Goal: Information Seeking & Learning: Understand process/instructions

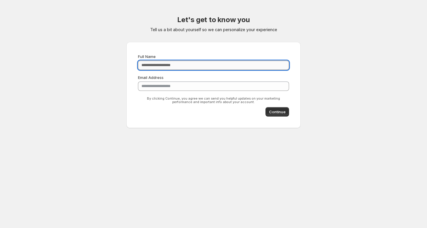
click at [253, 67] on input "Full Name" at bounding box center [213, 64] width 151 height 9
type input "**********"
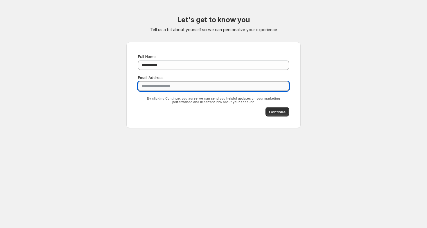
click at [203, 86] on input "**********" at bounding box center [213, 85] width 151 height 9
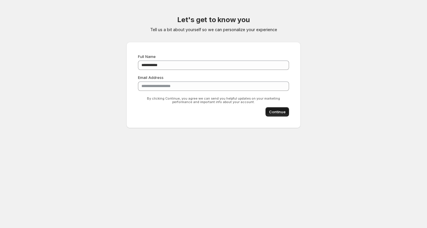
click at [272, 110] on span "Continue" at bounding box center [277, 112] width 17 height 6
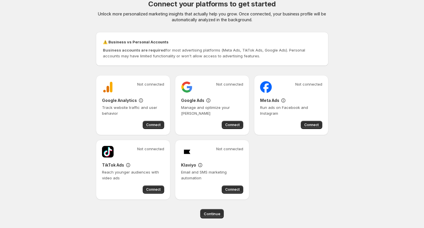
scroll to position [18, 0]
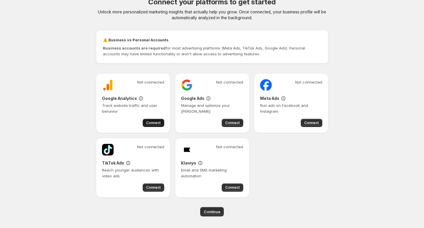
click at [148, 123] on span "Connect" at bounding box center [153, 122] width 15 height 5
click at [232, 124] on span "Connect" at bounding box center [232, 122] width 15 height 5
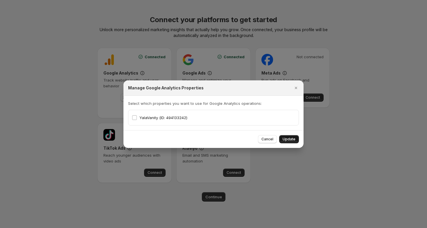
click at [297, 139] on button "Update" at bounding box center [289, 139] width 20 height 8
click at [285, 140] on span "Update" at bounding box center [289, 139] width 13 height 5
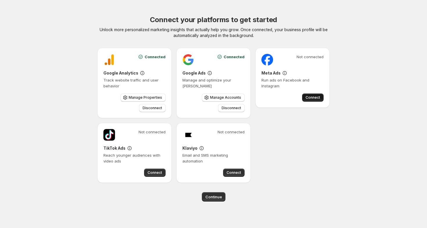
click at [312, 97] on span "Connect" at bounding box center [313, 97] width 15 height 5
click at [160, 171] on span "Connect" at bounding box center [155, 172] width 15 height 5
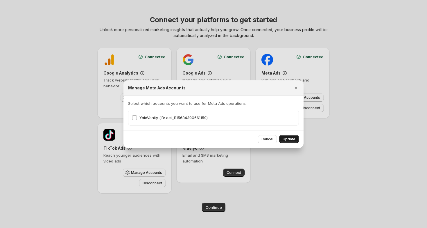
click at [289, 139] on span "Update" at bounding box center [289, 139] width 13 height 5
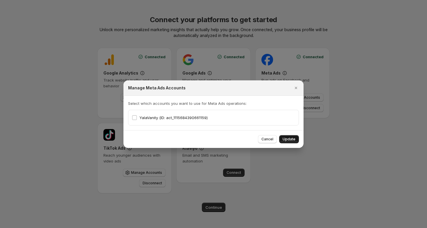
click at [289, 139] on span "Update" at bounding box center [289, 139] width 13 height 5
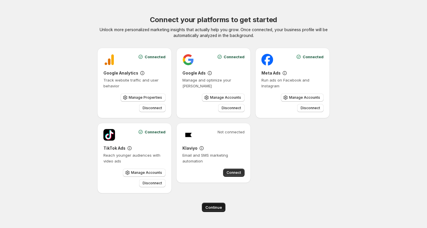
click at [214, 207] on span "Continue" at bounding box center [213, 207] width 17 height 6
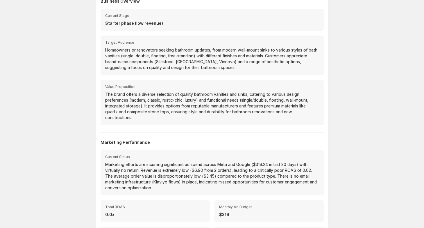
scroll to position [67, 0]
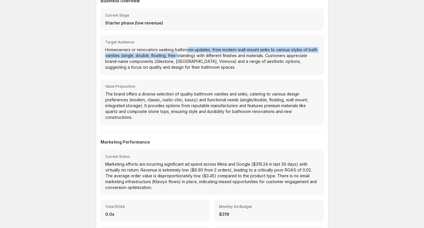
drag, startPoint x: 188, startPoint y: 51, endPoint x: 190, endPoint y: 58, distance: 7.7
click at [189, 57] on p "Homeowners or renovators seeking bathroom updates, from modern wall-mount sinks…" at bounding box center [212, 58] width 214 height 23
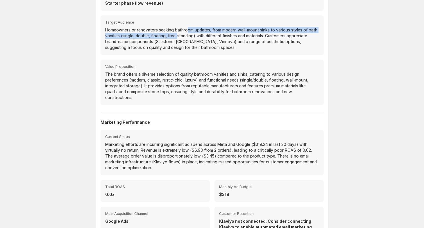
scroll to position [87, 0]
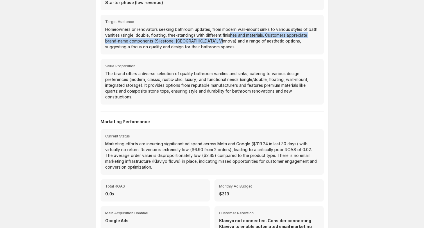
drag, startPoint x: 242, startPoint y: 35, endPoint x: 242, endPoint y: 42, distance: 6.1
click at [242, 41] on p "Homeowners or renovators seeking bathroom updates, from modern wall-mount sinks…" at bounding box center [212, 37] width 214 height 23
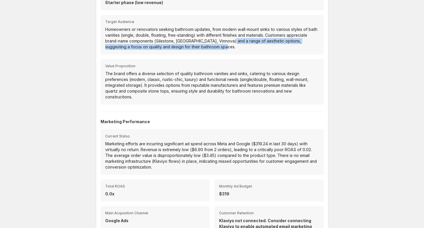
drag, startPoint x: 254, startPoint y: 40, endPoint x: 255, endPoint y: 45, distance: 5.3
click at [255, 45] on p "Homeowners or renovators seeking bathroom updates, from modern wall-mount sinks…" at bounding box center [212, 37] width 214 height 23
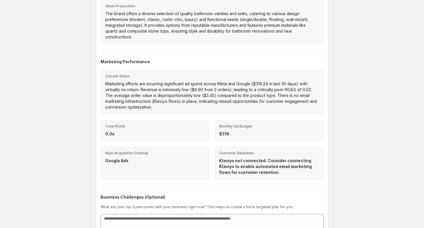
scroll to position [148, 0]
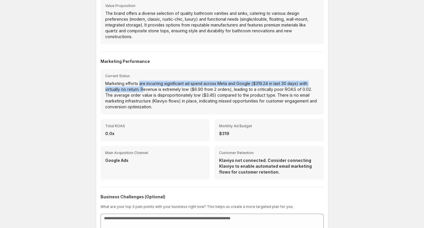
drag, startPoint x: 139, startPoint y: 84, endPoint x: 143, endPoint y: 90, distance: 7.3
click at [143, 90] on p "Marketing efforts are incurring significant ad spend across Meta and Google ($3…" at bounding box center [212, 94] width 214 height 29
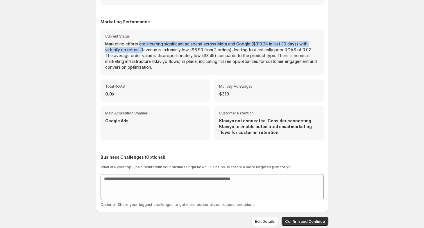
scroll to position [187, 0]
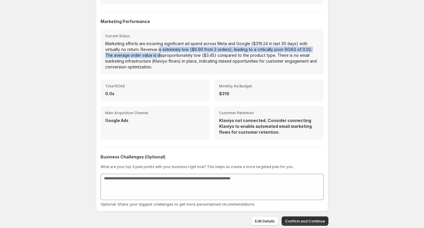
drag, startPoint x: 160, startPoint y: 48, endPoint x: 162, endPoint y: 56, distance: 8.6
click at [162, 56] on p "Marketing efforts are incurring significant ad spend across Meta and Google ($3…" at bounding box center [212, 55] width 214 height 29
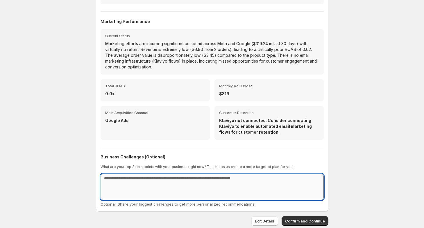
click at [149, 183] on textarea at bounding box center [212, 186] width 223 height 26
type textarea "**********"
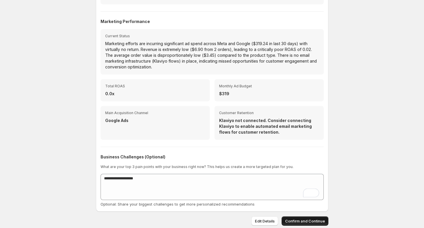
click at [309, 220] on span "Confirm and Continue" at bounding box center [305, 221] width 40 height 6
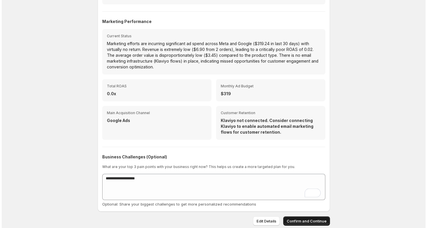
scroll to position [0, 0]
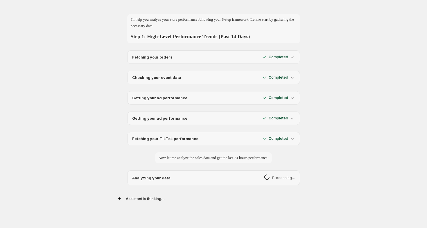
click at [295, 56] on div "Fetching your orders Completed" at bounding box center [213, 56] width 173 height 13
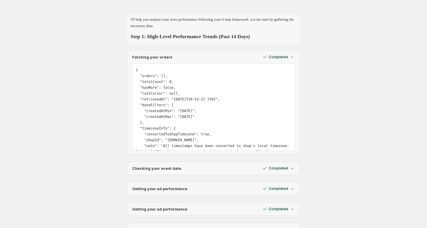
click at [293, 56] on icon at bounding box center [292, 57] width 6 height 6
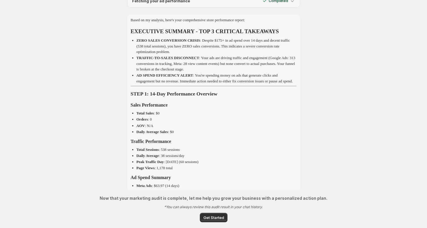
scroll to position [258, 0]
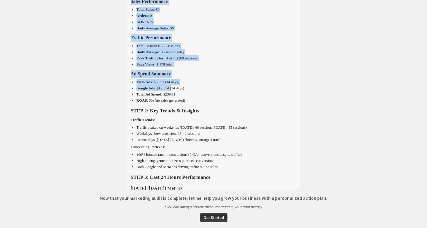
drag, startPoint x: 144, startPoint y: 40, endPoint x: 174, endPoint y: 40, distance: 30.5
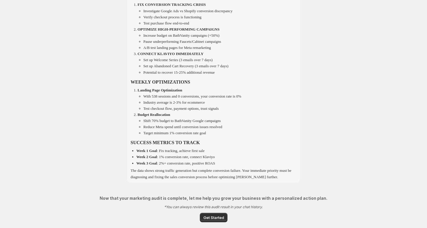
click at [174, 40] on li "Pause underperforming Faucets/Cabinet campaigns" at bounding box center [220, 42] width 153 height 6
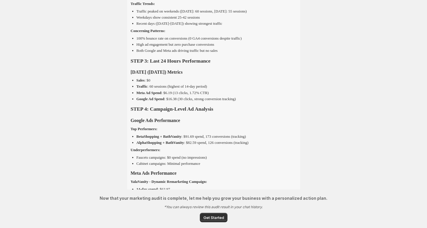
scroll to position [477, 0]
drag, startPoint x: 137, startPoint y: 16, endPoint x: 175, endPoint y: 15, distance: 38.4
click at [175, 12] on p "Traffic peaked on weekends (Sept 7: 60 sessions, Sept 5: 55 sessions)" at bounding box center [192, 10] width 110 height 4
drag, startPoint x: 135, startPoint y: 55, endPoint x: 210, endPoint y: 59, distance: 75.6
click at [210, 59] on div "Based on my analysis, here's your comprehensive store performance report: EXECU…" at bounding box center [214, 134] width 166 height 674
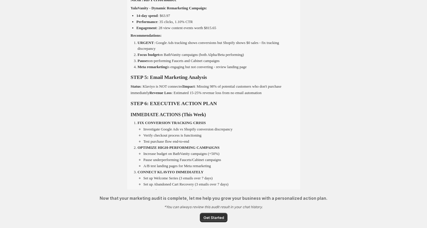
scroll to position [652, 0]
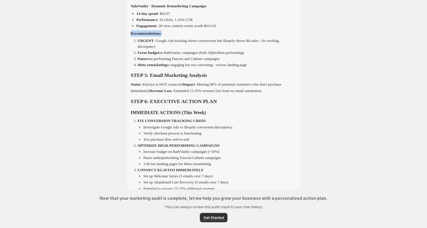
drag, startPoint x: 130, startPoint y: 40, endPoint x: 170, endPoint y: 40, distance: 40.4
click at [170, 37] on p "Recommendations:" at bounding box center [214, 33] width 166 height 6
drag, startPoint x: 272, startPoint y: 46, endPoint x: 272, endPoint y: 50, distance: 4.1
click at [272, 49] on li "URGENT : Google Ads tracking shows conversions but Shopify shows $0 sales - fix…" at bounding box center [217, 43] width 159 height 11
click at [196, 49] on li "URGENT : Google Ads tracking shows conversions but Shopify shows $0 sales - fix…" at bounding box center [217, 43] width 159 height 11
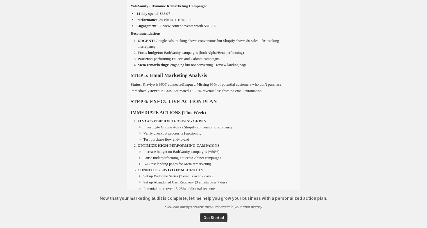
click at [208, 46] on p "URGENT : Google Ads tracking shows conversions but Shopify shows $0 sales - fix…" at bounding box center [209, 43] width 142 height 10
click at [279, 46] on p "URGENT : Google Ads tracking shows conversions but Shopify shows $0 sales - fix…" at bounding box center [209, 43] width 142 height 10
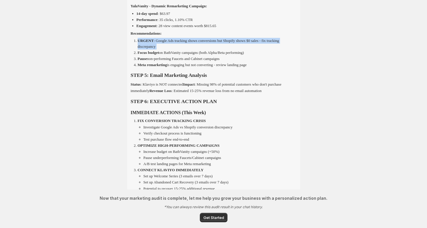
click at [279, 46] on p "URGENT : Google Ads tracking shows conversions but Shopify shows $0 sales - fix…" at bounding box center [209, 43] width 142 height 10
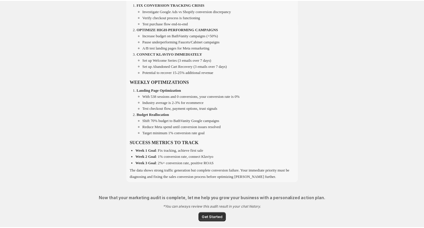
scroll to position [773, 0]
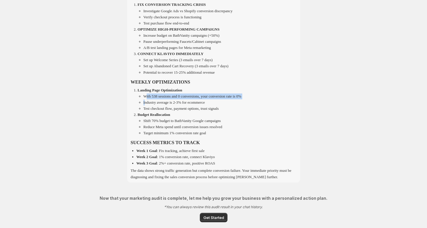
drag, startPoint x: 144, startPoint y: 96, endPoint x: 144, endPoint y: 101, distance: 4.7
click at [144, 101] on ul "With 538 sessions and 0 conversions, your conversion rate is 0% Industry averag…" at bounding box center [217, 102] width 159 height 18
drag, startPoint x: 134, startPoint y: 143, endPoint x: 158, endPoint y: 149, distance: 25.0
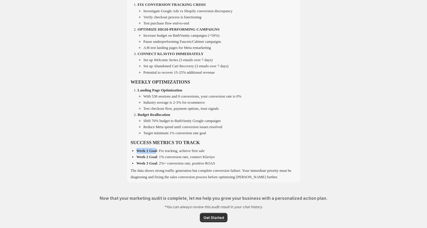
drag, startPoint x: 137, startPoint y: 151, endPoint x: 157, endPoint y: 152, distance: 20.3
click at [157, 152] on strong "Week 1 Goal" at bounding box center [147, 150] width 21 height 4
drag, startPoint x: 137, startPoint y: 158, endPoint x: 164, endPoint y: 157, distance: 27.0
click at [164, 157] on p "Week 2 Goal : 1% conversion rate, connect Klaviyo" at bounding box center [176, 156] width 78 height 4
drag, startPoint x: 198, startPoint y: 158, endPoint x: 228, endPoint y: 158, distance: 29.9
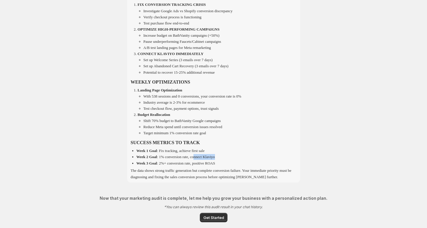
click at [228, 158] on li "Week 2 Goal : 1% conversion rate, connect Klaviyo" at bounding box center [217, 157] width 160 height 6
click at [213, 158] on p "Week 2 Goal : 1% conversion rate, connect Klaviyo" at bounding box center [176, 156] width 78 height 4
click at [212, 220] on span "Get Started" at bounding box center [213, 217] width 21 height 6
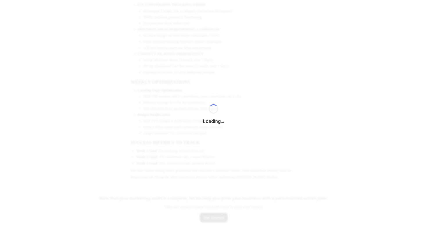
select select "*********"
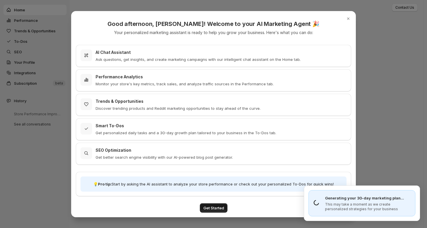
click at [220, 206] on span "Get Started" at bounding box center [213, 208] width 21 height 6
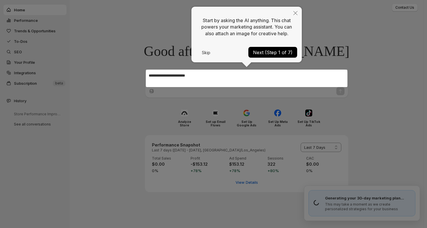
click at [282, 76] on div at bounding box center [247, 77] width 202 height 17
click at [287, 53] on button "Next (Step 1 of 7)" at bounding box center [272, 52] width 49 height 11
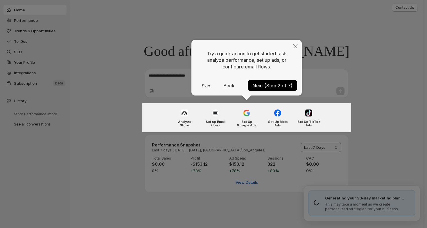
click at [278, 84] on button "Next (Step 2 of 7)" at bounding box center [272, 85] width 49 height 11
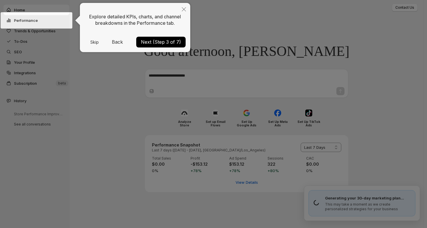
click at [175, 43] on button "Next (Step 3 of 7)" at bounding box center [160, 42] width 49 height 11
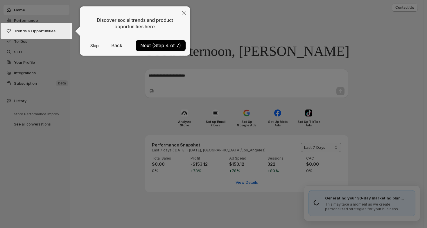
click at [175, 43] on button "Next (Step 4 of 7)" at bounding box center [161, 45] width 50 height 11
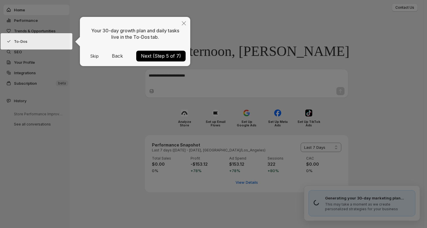
click at [160, 57] on button "Next (Step 5 of 7)" at bounding box center [160, 56] width 49 height 11
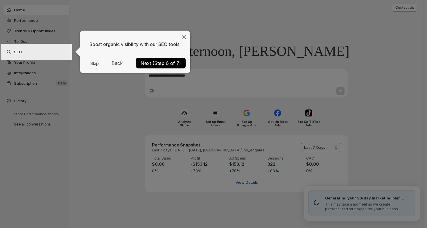
click at [153, 62] on button "Next (Step 6 of 7)" at bounding box center [161, 63] width 50 height 11
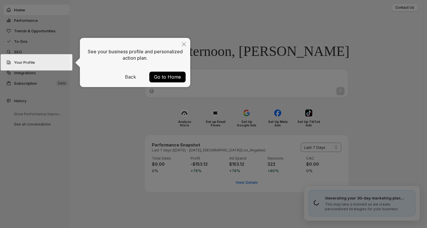
click at [166, 75] on button "Go to Home" at bounding box center [167, 76] width 36 height 11
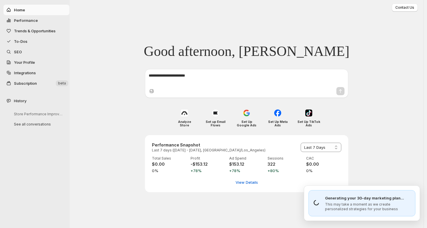
click at [230, 75] on textarea at bounding box center [247, 79] width 196 height 12
type textarea "**********"
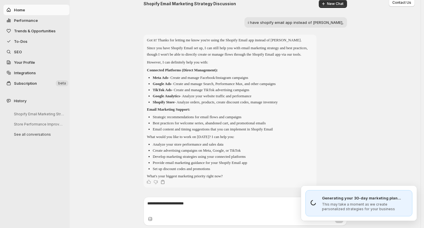
scroll to position [12, 0]
drag, startPoint x: 171, startPoint y: 115, endPoint x: 171, endPoint y: 124, distance: 8.7
click at [171, 124] on ul "Strategic recommendations for email flows and campaigns Best practices for welc…" at bounding box center [230, 123] width 166 height 18
drag, startPoint x: 160, startPoint y: 134, endPoint x: 160, endPoint y: 143, distance: 8.7
click at [160, 142] on div "Got it! Thanks for letting me know you're using the Shopify Email app instead o…" at bounding box center [230, 108] width 166 height 142
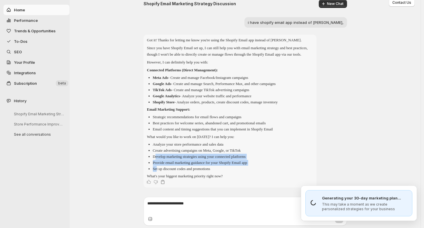
drag, startPoint x: 157, startPoint y: 159, endPoint x: 158, endPoint y: 167, distance: 8.8
click at [158, 167] on ul "Analyze your store performance and sales data Create advertising campaigns on M…" at bounding box center [230, 156] width 166 height 30
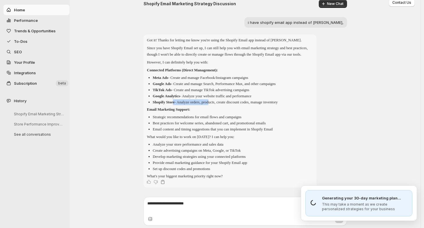
drag, startPoint x: 178, startPoint y: 100, endPoint x: 219, endPoint y: 100, distance: 40.1
click at [219, 100] on p "Shopify Store - Analyze orders, products, create discount codes, manage invento…" at bounding box center [215, 102] width 125 height 4
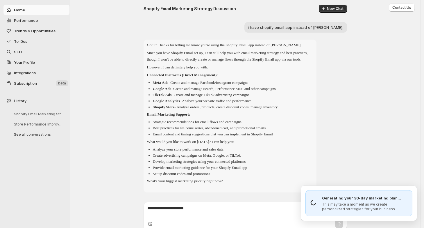
click at [203, 217] on textarea at bounding box center [245, 211] width 196 height 12
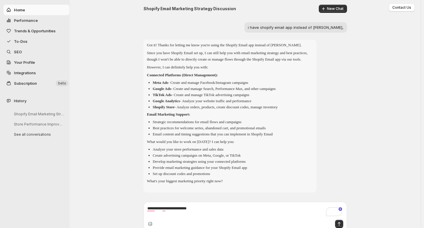
scroll to position [12, 0]
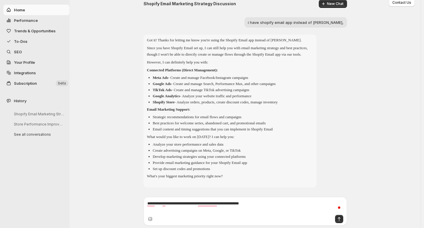
type textarea "**********"
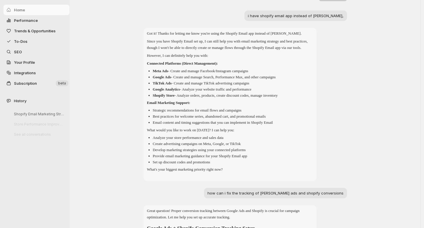
click at [19, 42] on span "To-Dos" at bounding box center [20, 41] width 13 height 5
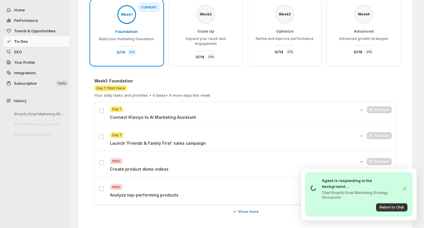
scroll to position [75, 0]
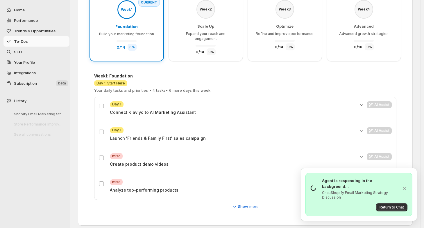
click at [363, 102] on icon "Expand details" at bounding box center [362, 105] width 6 height 6
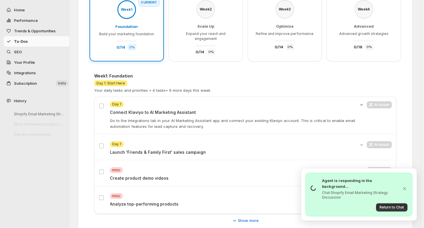
click at [363, 102] on icon "Collapse details" at bounding box center [362, 105] width 6 height 6
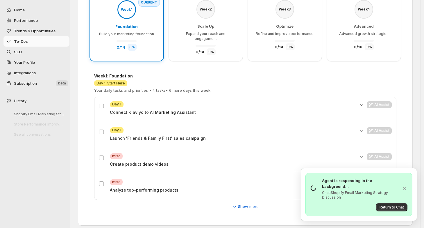
click at [363, 102] on icon "Expand details" at bounding box center [362, 105] width 6 height 6
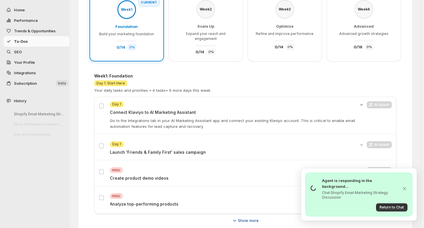
click at [242, 217] on span "Show more" at bounding box center [248, 220] width 21 height 6
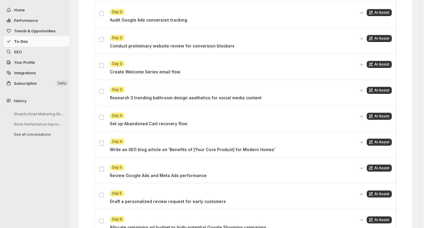
scroll to position [285, 0]
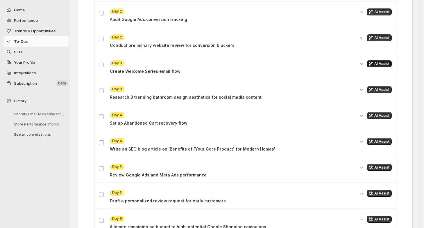
click at [384, 61] on span "AI Assist" at bounding box center [381, 63] width 15 height 5
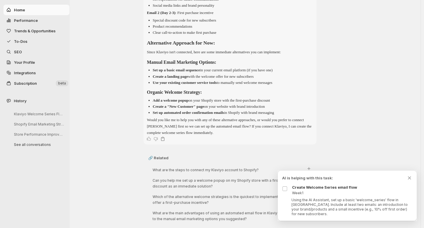
scroll to position [133, 0]
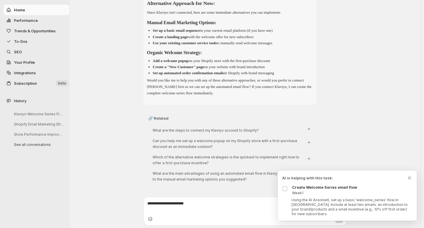
click at [41, 30] on span "Trends & Opportunities" at bounding box center [35, 30] width 42 height 5
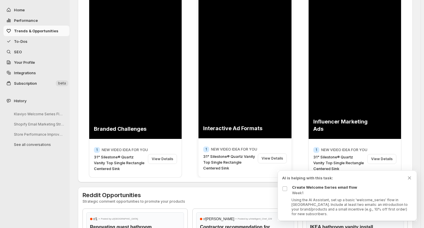
scroll to position [60, 0]
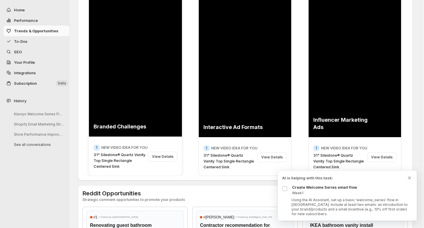
click at [165, 158] on div "View Details" at bounding box center [162, 156] width 29 height 10
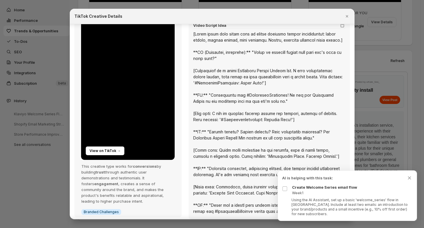
scroll to position [44, 0]
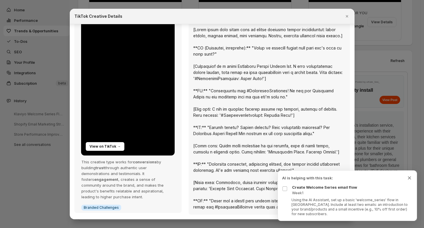
click at [407, 180] on icon "Dismiss todo indicator" at bounding box center [410, 178] width 6 height 6
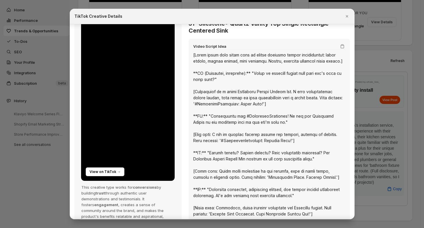
scroll to position [0, 0]
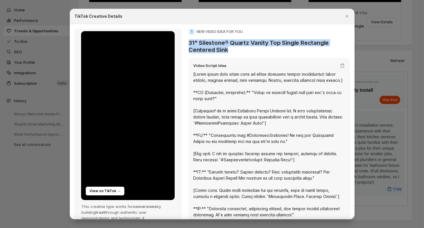
drag, startPoint x: 188, startPoint y: 43, endPoint x: 302, endPoint y: 46, distance: 114.2
click at [302, 46] on h3 "31" Silestone® Quartz Vanity Top Single Rectangle Centered Sink" at bounding box center [269, 46] width 161 height 14
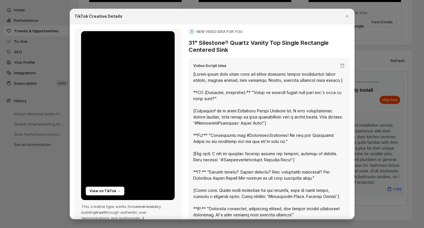
drag, startPoint x: 193, startPoint y: 73, endPoint x: 201, endPoint y: 86, distance: 14.8
click at [201, 86] on div ":rev:" at bounding box center [269, 162] width 152 height 183
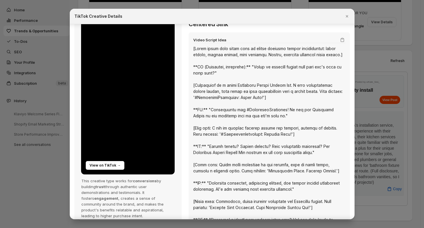
scroll to position [44, 0]
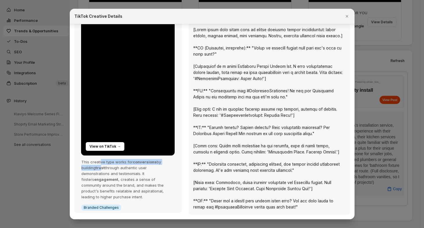
drag, startPoint x: 101, startPoint y: 163, endPoint x: 103, endPoint y: 170, distance: 6.9
click at [103, 170] on p "This creative type works for conversions by building trust through authentic us…" at bounding box center [128, 179] width 95 height 41
click at [346, 17] on icon "Close" at bounding box center [347, 16] width 6 height 6
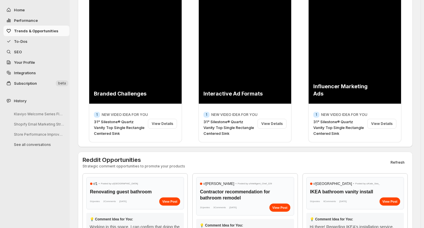
scroll to position [0, 0]
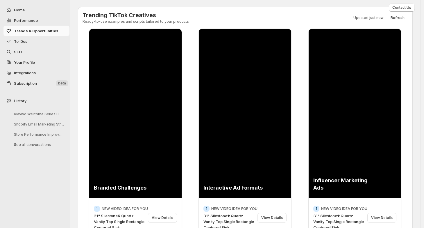
click at [18, 84] on span "Subscription" at bounding box center [25, 83] width 23 height 5
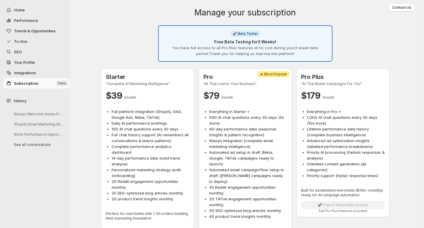
click at [39, 59] on span "Your Profile" at bounding box center [41, 62] width 54 height 6
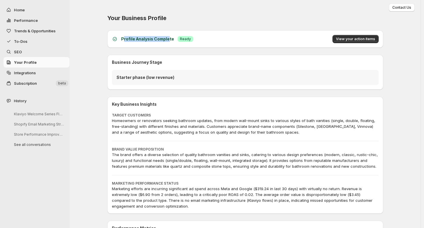
drag, startPoint x: 124, startPoint y: 37, endPoint x: 169, endPoint y: 37, distance: 45.0
click at [169, 37] on h3 "Profile Analysis Complete" at bounding box center [147, 39] width 53 height 6
click at [363, 38] on span "View your action items" at bounding box center [355, 39] width 39 height 5
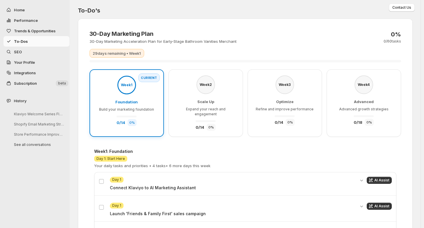
click at [96, 34] on h3 "30-Day Marketing Plan" at bounding box center [163, 33] width 147 height 7
copy h3 "30-Day Marketing Plan"
click at [19, 10] on span "Home" at bounding box center [19, 10] width 11 height 5
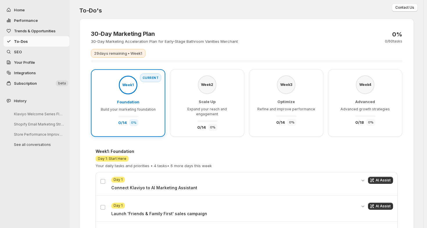
select select "*********"
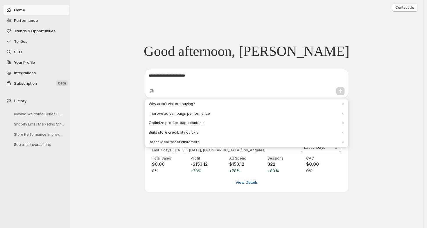
click at [14, 100] on span "History" at bounding box center [20, 101] width 12 height 6
click at [18, 7] on span "Home" at bounding box center [41, 10] width 54 height 6
click at [202, 86] on div at bounding box center [246, 91] width 201 height 10
click at [192, 75] on textarea "To enrich screen reader interactions, please activate Accessibility in Grammarl…" at bounding box center [247, 79] width 196 height 12
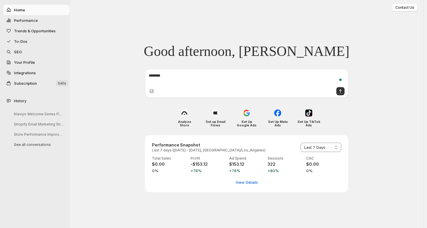
paste textarea "**********"
click at [153, 75] on textarea "**********" at bounding box center [247, 79] width 196 height 12
click at [223, 74] on textarea "**********" at bounding box center [247, 79] width 196 height 12
type textarea "**********"
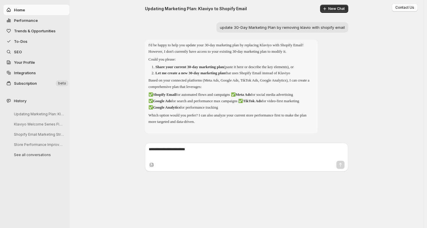
drag, startPoint x: 167, startPoint y: 68, endPoint x: 168, endPoint y: 74, distance: 5.9
click at [168, 70] on li "Share your current 30-day marketing plan (paste it here or describe the key ele…" at bounding box center [234, 67] width 159 height 6
drag, startPoint x: 246, startPoint y: 76, endPoint x: 246, endPoint y: 84, distance: 7.8
click at [246, 83] on div "I'd be happy to help you update your 30-day marketing plan by replacing Klaviyo…" at bounding box center [232, 83] width 166 height 83
click at [181, 86] on p "Based on your connected platforms (Meta Ads, Google Ads, TikTok Ads, Google Ana…" at bounding box center [232, 83] width 166 height 13
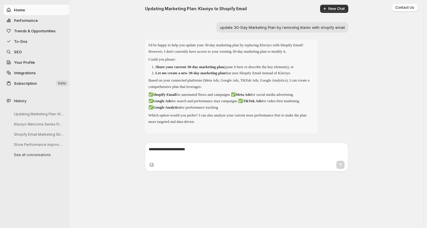
drag, startPoint x: 171, startPoint y: 86, endPoint x: 171, endPoint y: 91, distance: 4.9
click at [171, 90] on p "Based on your connected platforms (Meta Ads, Google Ads, TikTok Ads, Google Ana…" at bounding box center [232, 83] width 166 height 13
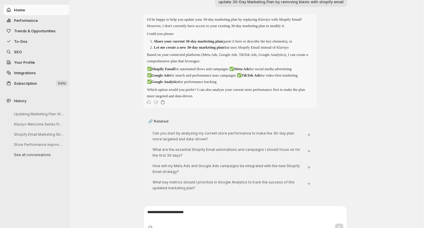
scroll to position [31, 0]
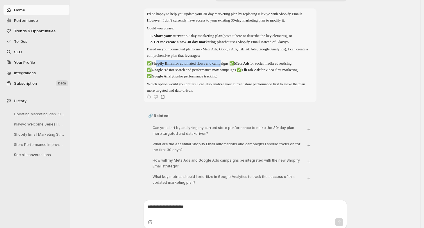
drag, startPoint x: 158, startPoint y: 67, endPoint x: 230, endPoint y: 71, distance: 72.5
click at [230, 71] on p "✅ Shopify Email for automated flows and campaigns ✅ Meta Ads for social media a…" at bounding box center [230, 69] width 166 height 19
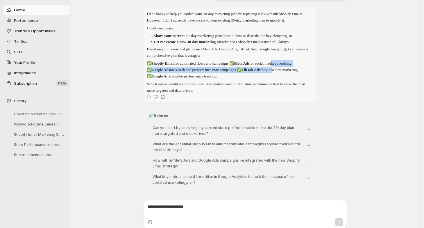
drag, startPoint x: 286, startPoint y: 70, endPoint x: 287, endPoint y: 75, distance: 5.6
click at [287, 75] on p "✅ Shopify Email for automated flows and campaigns ✅ Meta Ads for social media a…" at bounding box center [230, 69] width 166 height 19
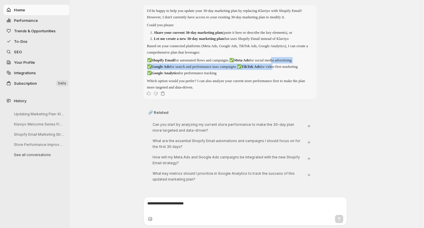
scroll to position [40, 0]
drag, startPoint x: 168, startPoint y: 80, endPoint x: 170, endPoint y: 83, distance: 3.2
click at [170, 83] on p "Which option would you prefer? I can also analyze your current store performanc…" at bounding box center [230, 84] width 166 height 13
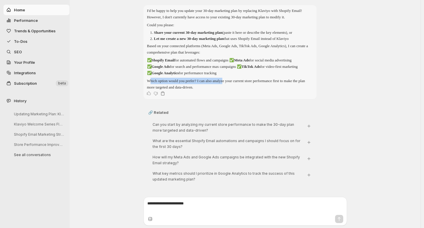
drag, startPoint x: 151, startPoint y: 81, endPoint x: 231, endPoint y: 81, distance: 79.9
click at [231, 81] on p "Which option would you prefer? I can also analyze your current store performanc…" at bounding box center [230, 84] width 166 height 13
drag, startPoint x: 237, startPoint y: 83, endPoint x: 270, endPoint y: 83, distance: 33.1
click at [270, 83] on p "Which option would you prefer? I can also analyze your current store performanc…" at bounding box center [230, 84] width 166 height 13
drag, startPoint x: 303, startPoint y: 81, endPoint x: 303, endPoint y: 85, distance: 4.6
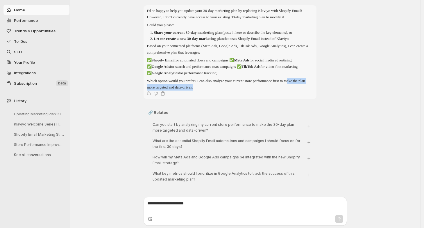
click at [303, 85] on p "Which option would you prefer? I can also analyze your current store performanc…" at bounding box center [230, 84] width 166 height 13
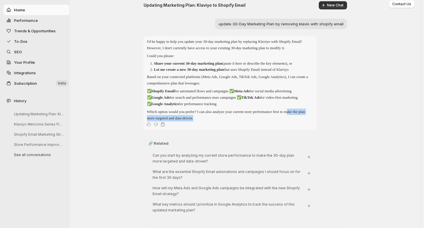
scroll to position [3, 0]
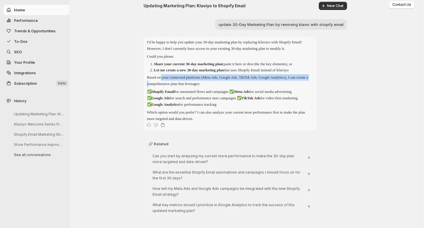
drag, startPoint x: 163, startPoint y: 83, endPoint x: 164, endPoint y: 90, distance: 6.2
click at [163, 87] on p "Based on your connected platforms (Meta Ads, Google Ads, TikTok Ads, Google Ana…" at bounding box center [230, 80] width 166 height 13
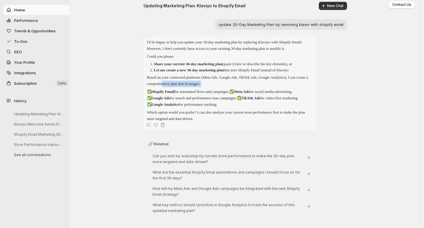
drag, startPoint x: 179, startPoint y: 90, endPoint x: 179, endPoint y: 95, distance: 4.9
click at [179, 94] on div "I'd be happy to help you update your 30-day marketing plan by replacing Klaviyo…" at bounding box center [230, 80] width 166 height 83
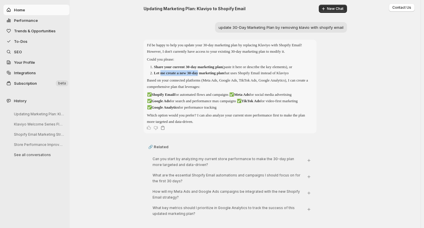
drag, startPoint x: 163, startPoint y: 76, endPoint x: 214, endPoint y: 78, distance: 51.5
click at [214, 75] on strong "Let me create a new 30-day marketing plan" at bounding box center [189, 73] width 70 height 4
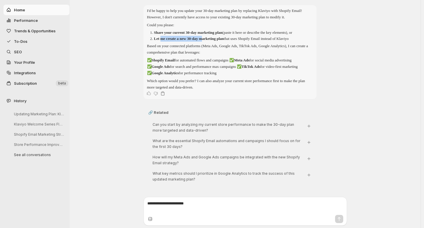
scroll to position [40, 0]
click at [170, 202] on textarea "To enrich screen reader interactions, please activate Accessibility in Grammarl…" at bounding box center [245, 206] width 196 height 12
paste textarea "**********"
type textarea "**********"
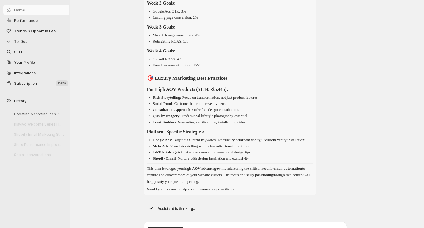
scroll to position [992, 0]
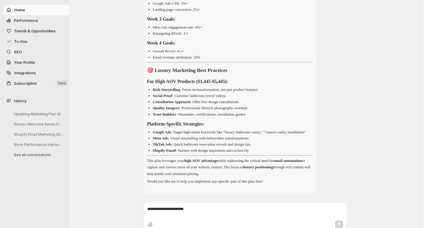
click at [34, 41] on span "To-Dos" at bounding box center [41, 41] width 54 height 6
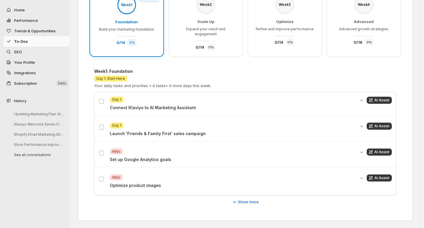
scroll to position [75, 0]
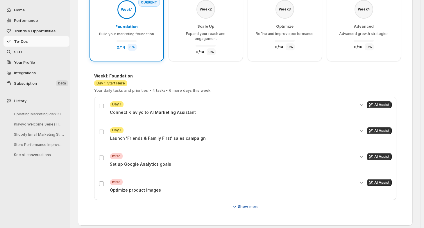
click at [257, 203] on span "Show more" at bounding box center [248, 206] width 21 height 6
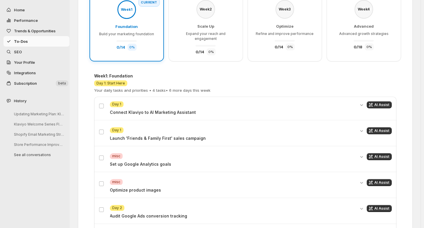
click at [154, 161] on p "Set up Google Analytics goals" at bounding box center [232, 164] width 245 height 6
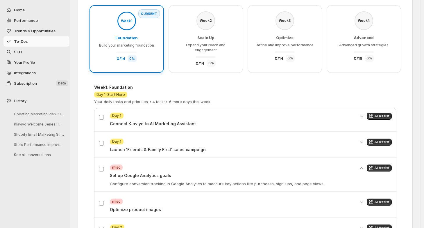
scroll to position [0, 0]
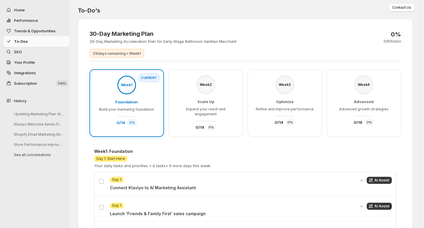
click at [210, 87] on div "Week 2" at bounding box center [205, 84] width 19 height 19
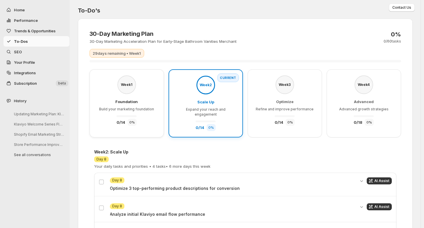
click at [278, 87] on div "Week 3" at bounding box center [284, 84] width 19 height 19
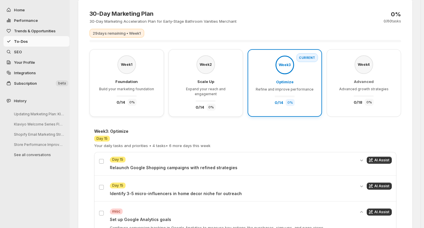
scroll to position [43, 0]
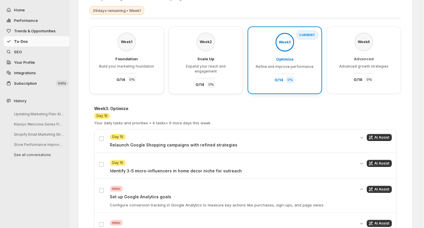
click at [142, 40] on div "Week 1 Foundation Build your marketing foundation 0 / 14 0 %" at bounding box center [127, 58] width 62 height 50
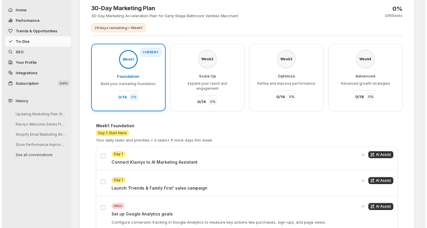
scroll to position [0, 0]
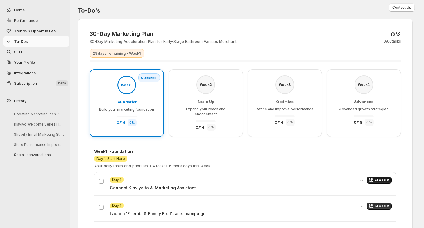
click at [381, 178] on span "AI Assist" at bounding box center [381, 180] width 15 height 5
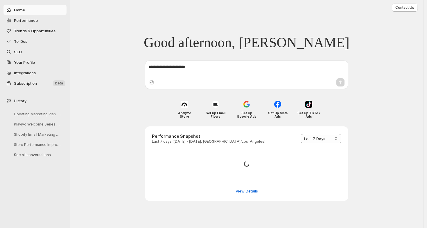
select select "*********"
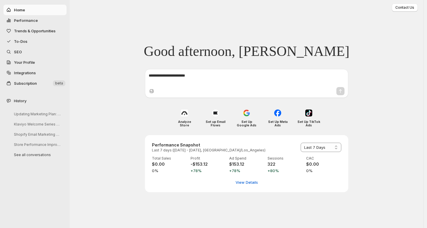
click at [21, 20] on span "Performance" at bounding box center [26, 20] width 24 height 5
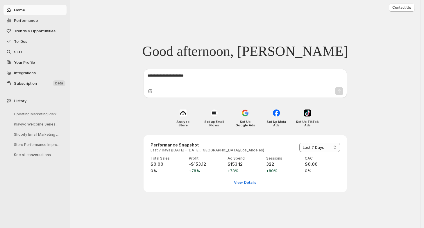
select select "**********"
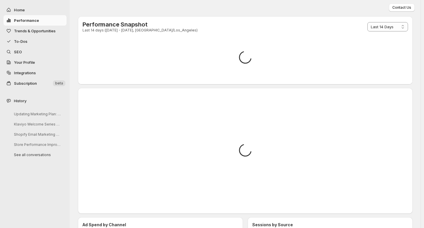
click at [30, 11] on span "Home" at bounding box center [39, 10] width 51 height 6
select select "**********"
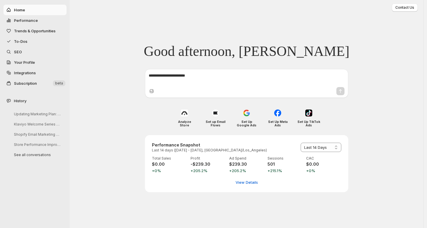
click at [26, 19] on span "Performance" at bounding box center [26, 20] width 24 height 5
select select "**********"
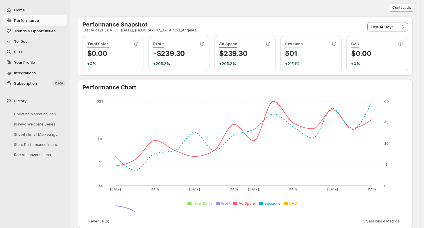
click at [37, 32] on span "Trends & Opportunities" at bounding box center [35, 30] width 42 height 5
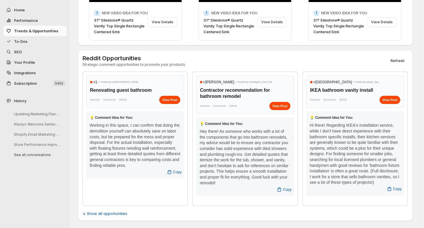
scroll to position [201, 0]
drag, startPoint x: 224, startPoint y: 85, endPoint x: 243, endPoint y: 93, distance: 20.6
click at [243, 93] on h3 "Contractor recommendation for bathroom remodel" at bounding box center [245, 93] width 90 height 12
click at [392, 96] on div "View Post" at bounding box center [390, 100] width 21 height 8
drag, startPoint x: 97, startPoint y: 58, endPoint x: 143, endPoint y: 64, distance: 46.0
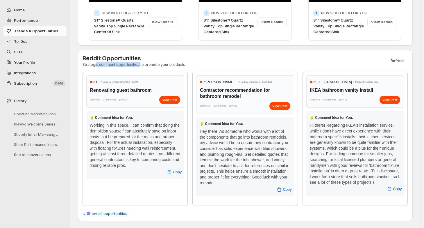
click at [141, 62] on p "Strategic comment opportunities to promote your products" at bounding box center [134, 64] width 103 height 5
drag, startPoint x: 159, startPoint y: 59, endPoint x: 183, endPoint y: 59, distance: 24.4
click at [183, 59] on div "Reddit Opportunities Strategic comment opportunities to promote your products R…" at bounding box center [245, 61] width 325 height 12
drag, startPoint x: 125, startPoint y: 58, endPoint x: 162, endPoint y: 61, distance: 36.7
click at [161, 62] on p "Strategic comment opportunities to promote your products" at bounding box center [134, 64] width 103 height 5
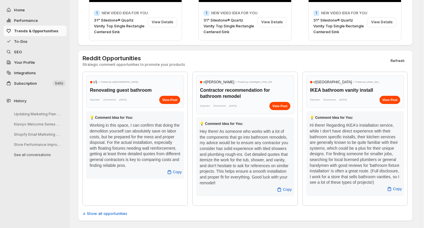
drag, startPoint x: 131, startPoint y: 125, endPoint x: 131, endPoint y: 131, distance: 6.1
click at [131, 129] on div "Working in this space, I can confirm that doing the demolition yourself can abs…" at bounding box center [135, 145] width 91 height 46
drag, startPoint x: 142, startPoint y: 132, endPoint x: 145, endPoint y: 136, distance: 5.2
click at [145, 136] on div "Working in this space, I can confirm that doing the demolition yourself can abs…" at bounding box center [135, 145] width 91 height 46
drag, startPoint x: 157, startPoint y: 137, endPoint x: 157, endPoint y: 148, distance: 10.2
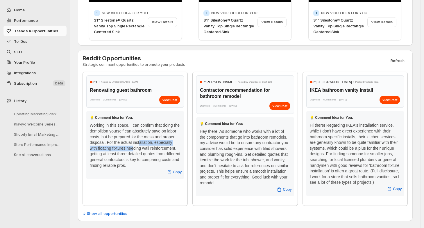
click at [157, 148] on div "Working in this space, I can confirm that doing the demolition yourself can abs…" at bounding box center [135, 145] width 91 height 46
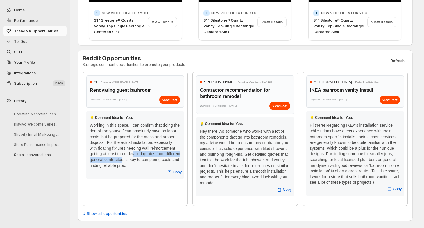
drag, startPoint x: 167, startPoint y: 149, endPoint x: 167, endPoint y: 157, distance: 7.6
click at [167, 157] on div "Working in this space, I can confirm that doing the demolition yourself can abs…" at bounding box center [135, 145] width 91 height 46
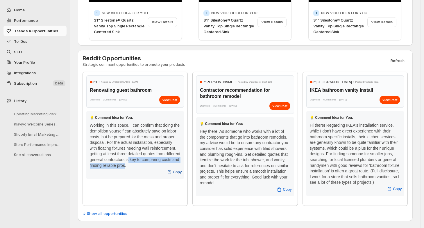
drag, startPoint x: 174, startPoint y: 155, endPoint x: 174, endPoint y: 162, distance: 7.6
click at [174, 162] on div "💡 Comment Idea for You: Working in this space, I can confirm that doing the dem…" at bounding box center [135, 144] width 98 height 67
click at [119, 212] on span "↓ Show all opportunities" at bounding box center [105, 213] width 45 height 6
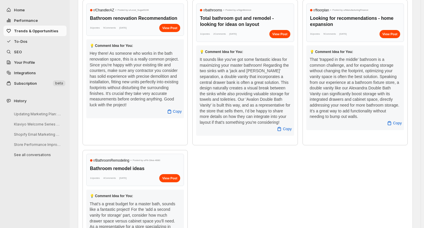
scroll to position [622, 0]
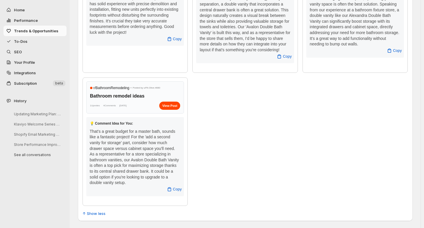
click at [25, 42] on span "To-Dos" at bounding box center [20, 41] width 13 height 5
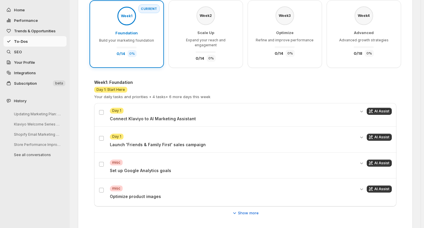
scroll to position [75, 0]
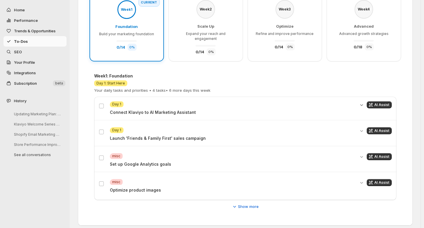
click at [363, 102] on icon "Expand details" at bounding box center [362, 105] width 6 height 6
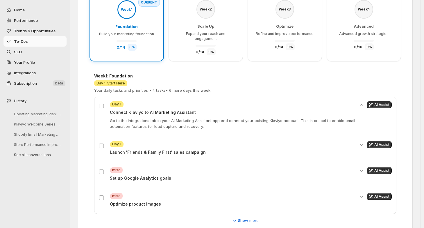
drag, startPoint x: 158, startPoint y: 114, endPoint x: 158, endPoint y: 119, distance: 4.1
click at [158, 119] on p "Go to the Integrations tab in your AI Marketing Assistant app and connect your …" at bounding box center [232, 123] width 245 height 12
click at [169, 121] on p "Go to the Integrations tab in your AI Marketing Assistant app and connect your …" at bounding box center [232, 123] width 245 height 12
click at [363, 142] on icon "Expand details" at bounding box center [362, 145] width 6 height 6
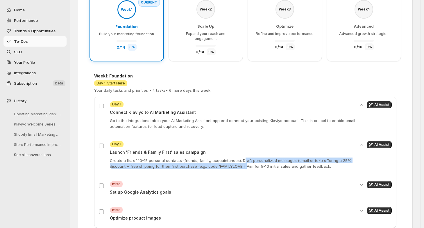
drag, startPoint x: 242, startPoint y: 154, endPoint x: 246, endPoint y: 161, distance: 7.7
click at [246, 161] on p "Create a list of 10-15 personal contacts (friends, family, acquaintances). Draf…" at bounding box center [232, 163] width 245 height 12
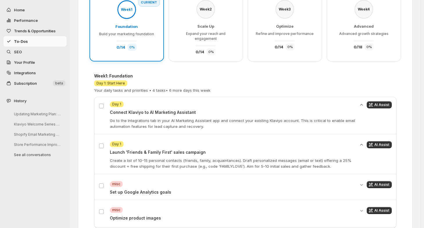
drag, startPoint x: 255, startPoint y: 161, endPoint x: 282, endPoint y: 161, distance: 27.3
click at [281, 161] on p "Create a list of 10-15 personal contacts (friends, family, acquaintances). Draf…" at bounding box center [232, 163] width 245 height 12
drag, startPoint x: 255, startPoint y: 161, endPoint x: 289, endPoint y: 162, distance: 33.1
click at [288, 162] on p "Create a list of 10-15 personal contacts (friends, family, acquaintances). Draf…" at bounding box center [232, 163] width 245 height 12
drag, startPoint x: 304, startPoint y: 162, endPoint x: 328, endPoint y: 162, distance: 24.1
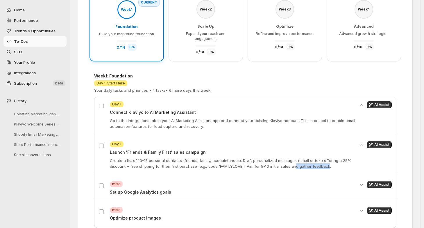
click at [328, 162] on p "Create a list of 10-15 personal contacts (friends, family, acquaintances). Draf…" at bounding box center [232, 163] width 245 height 12
click at [378, 142] on span "AI Assist" at bounding box center [381, 144] width 15 height 5
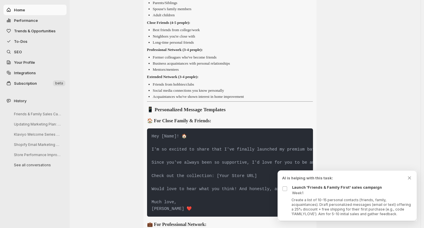
scroll to position [319, 0]
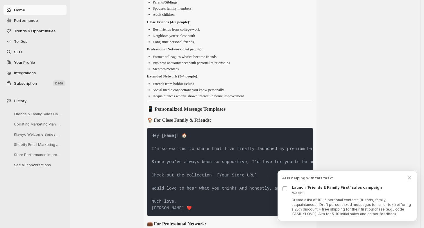
click at [409, 178] on icon "Dismiss todo indicator" at bounding box center [409, 177] width 3 height 3
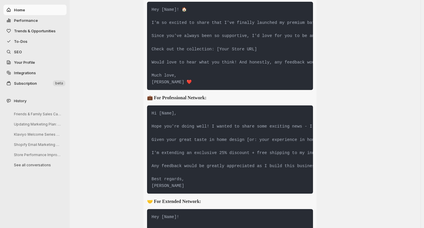
scroll to position [449, 0]
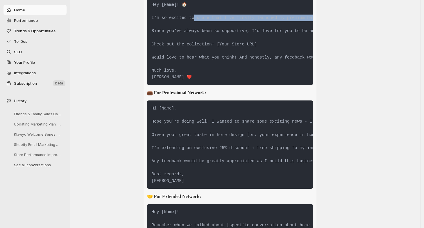
drag, startPoint x: 196, startPoint y: 23, endPoint x: 196, endPoint y: 34, distance: 11.6
click at [196, 33] on pre "Hey [Name]! 🏠 I'm so excited to share that I've finally launched my premium bat…" at bounding box center [230, 41] width 166 height 88
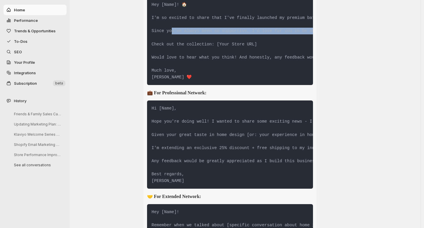
drag, startPoint x: 174, startPoint y: 38, endPoint x: 174, endPoint y: 44, distance: 6.1
click at [174, 42] on pre "Hey [Name]! 🏠 I'm so excited to share that I've finally launched my premium bat…" at bounding box center [230, 41] width 166 height 88
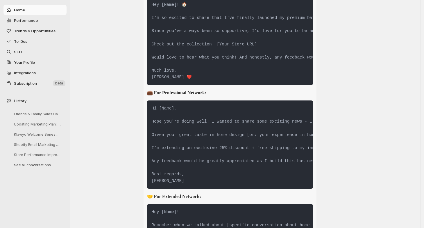
drag, startPoint x: 158, startPoint y: 63, endPoint x: 158, endPoint y: 66, distance: 3.5
click at [158, 65] on pre "Hey [Name]! 🏠 I'm so excited to share that I've finally launched my premium bat…" at bounding box center [230, 41] width 166 height 88
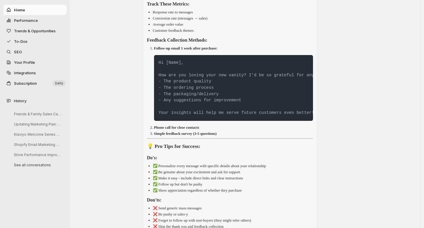
scroll to position [1022, 0]
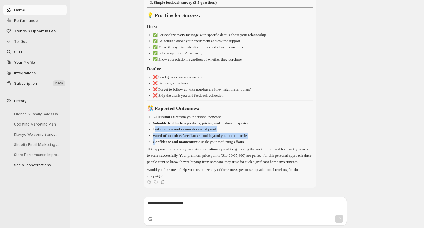
drag, startPoint x: 157, startPoint y: 122, endPoint x: 157, endPoint y: 136, distance: 14.5
click at [157, 134] on ul "5-10 initial sales from your personal network Valuable feedback on products, pr…" at bounding box center [230, 129] width 166 height 30
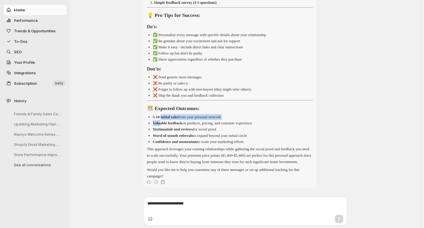
drag, startPoint x: 164, startPoint y: 108, endPoint x: 164, endPoint y: 117, distance: 8.7
click at [164, 116] on ul "5-10 initial sales from your personal network Valuable feedback on products, pr…" at bounding box center [230, 129] width 166 height 30
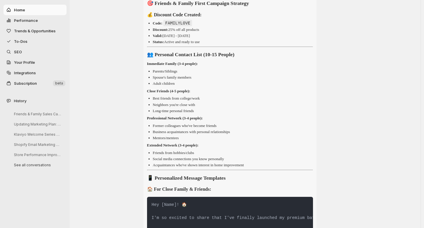
scroll to position [0, 0]
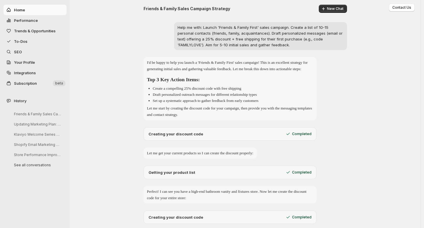
click at [23, 20] on span "Performance" at bounding box center [26, 20] width 24 height 5
select select "**********"
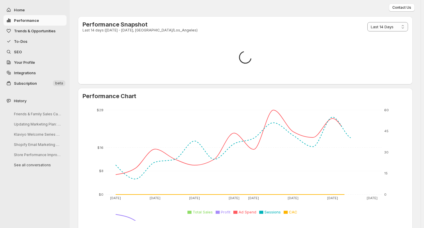
click at [32, 52] on span "SEO" at bounding box center [39, 52] width 51 height 6
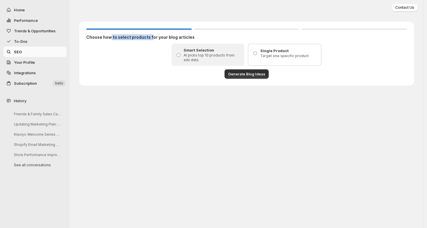
drag, startPoint x: 109, startPoint y: 36, endPoint x: 156, endPoint y: 41, distance: 46.8
click at [156, 40] on h3 "Choose how to select products for your blog articles" at bounding box center [246, 37] width 321 height 6
click at [236, 76] on span "Generate Blog Ideas" at bounding box center [246, 74] width 37 height 6
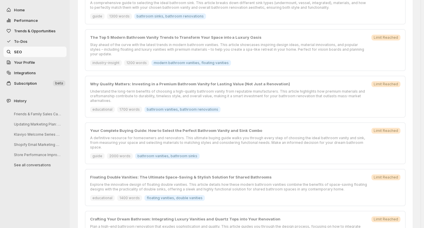
scroll to position [299, 0]
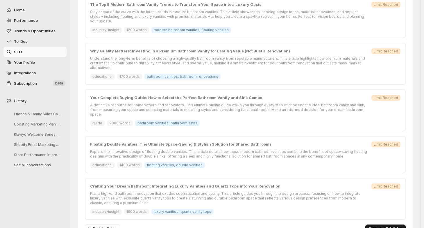
click at [378, 226] on span "Generate 3 Articles" at bounding box center [385, 228] width 33 height 5
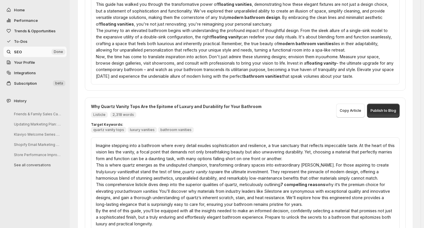
scroll to position [116, 0]
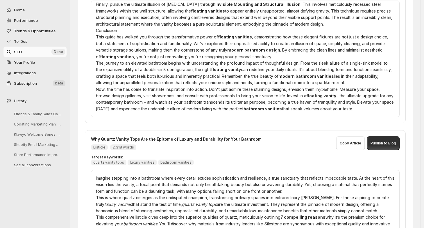
drag, startPoint x: 109, startPoint y: 37, endPoint x: 109, endPoint y: 42, distance: 5.5
click at [109, 42] on p "This guide has walked you through the transformative power of floating vanities…" at bounding box center [245, 47] width 299 height 26
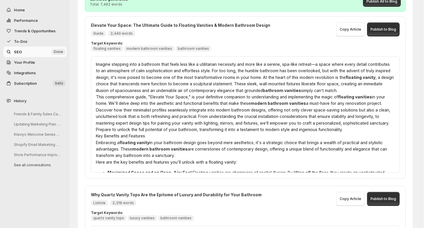
scroll to position [0, 0]
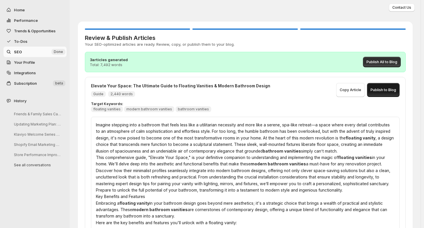
click at [387, 91] on span "Publish to Blog" at bounding box center [384, 89] width 26 height 5
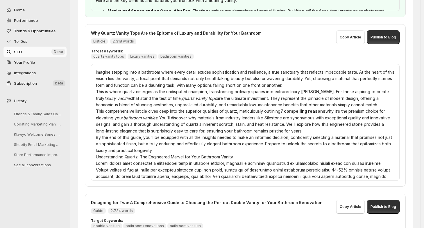
scroll to position [234, 0]
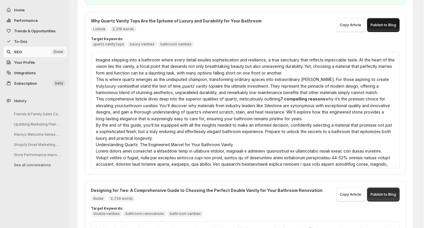
click at [382, 25] on span "Publish to Blog" at bounding box center [384, 25] width 26 height 5
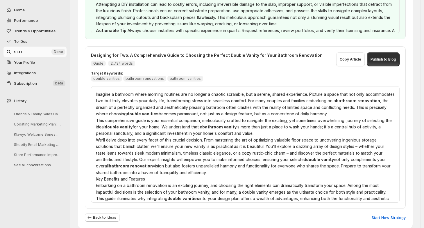
scroll to position [367, 0]
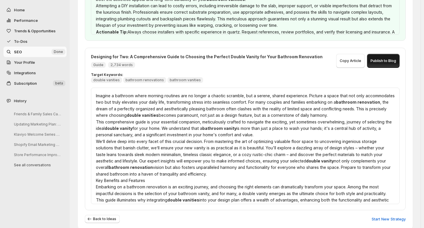
click at [388, 63] on span "Publish to Blog" at bounding box center [384, 60] width 26 height 5
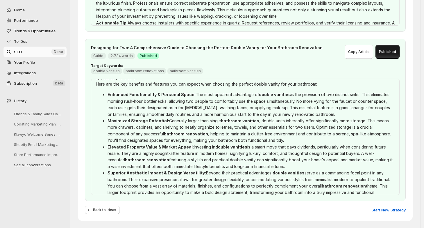
scroll to position [169, 0]
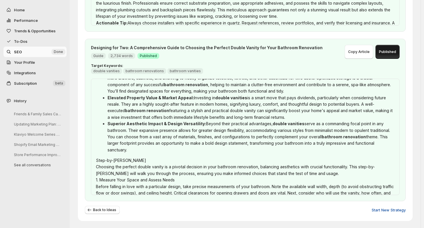
click at [385, 210] on span "Start New Strategy" at bounding box center [389, 210] width 34 height 6
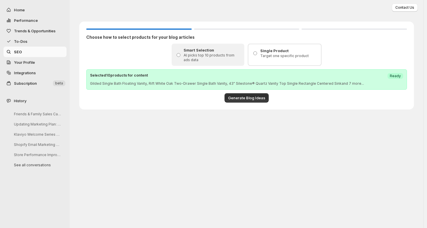
click at [28, 61] on span "Your Profile" at bounding box center [24, 62] width 21 height 5
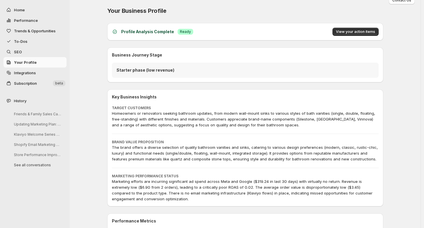
scroll to position [7, 0]
drag, startPoint x: 148, startPoint y: 31, endPoint x: 169, endPoint y: 31, distance: 20.3
click at [169, 31] on h3 "Profile Analysis Complete" at bounding box center [147, 32] width 53 height 6
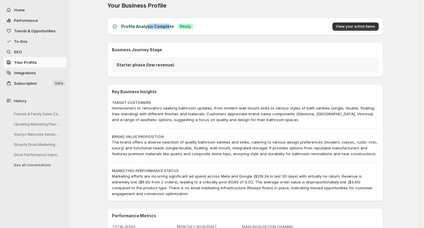
scroll to position [13, 0]
drag, startPoint x: 129, startPoint y: 66, endPoint x: 153, endPoint y: 66, distance: 23.5
click at [153, 66] on p "Starter phase (low revenue)" at bounding box center [245, 65] width 257 height 6
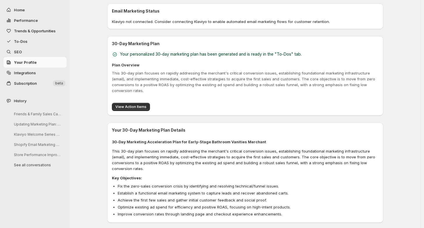
scroll to position [259, 0]
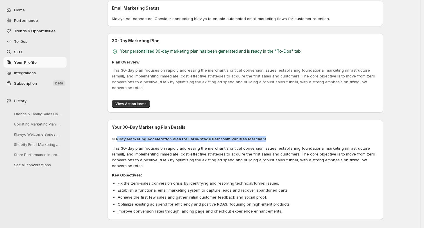
drag, startPoint x: 118, startPoint y: 133, endPoint x: 119, endPoint y: 137, distance: 4.5
click at [119, 137] on div "30-Day Marketing Acceleration Plan for Early-Stage Bathroom Vanities Merchant T…" at bounding box center [245, 175] width 267 height 79
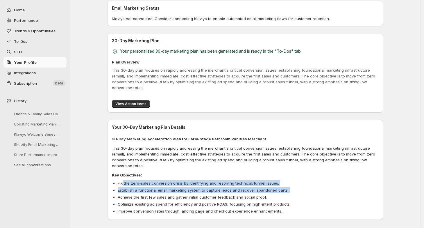
drag, startPoint x: 124, startPoint y: 170, endPoint x: 126, endPoint y: 181, distance: 11.5
click at [126, 181] on ul "Fix the zero-sales conversion crisis by identifying and resolving technical/fun…" at bounding box center [245, 197] width 267 height 35
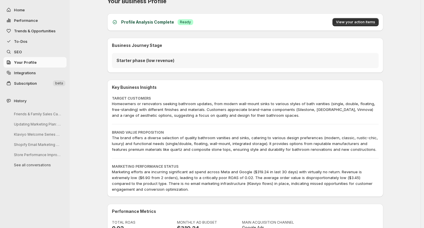
scroll to position [0, 0]
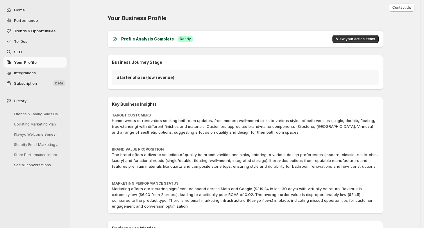
click at [44, 74] on span "Integrations" at bounding box center [39, 73] width 51 height 6
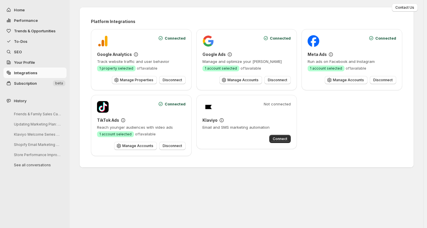
click at [25, 83] on span "Subscription" at bounding box center [25, 83] width 23 height 5
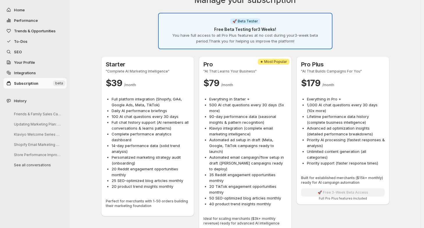
scroll to position [13, 0]
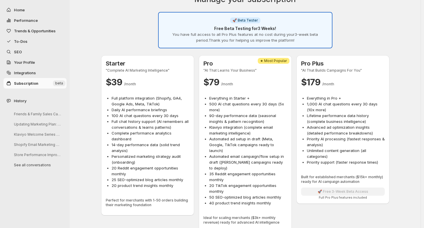
drag, startPoint x: 216, startPoint y: 102, endPoint x: 216, endPoint y: 108, distance: 5.8
click at [216, 107] on li "500 AI chat questions every 30 days (5x more)" at bounding box center [248, 107] width 78 height 12
click at [257, 105] on li "500 AI chat questions every 30 days (5x more)" at bounding box center [248, 107] width 78 height 12
drag, startPoint x: 117, startPoint y: 114, endPoint x: 117, endPoint y: 120, distance: 6.1
click at [117, 119] on ul "Full platform integration (Shopify, GA4, Google Ads, Meta, TikTok) Daily AI per…" at bounding box center [148, 141] width 84 height 93
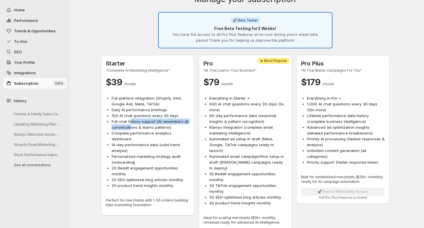
drag, startPoint x: 131, startPoint y: 120, endPoint x: 131, endPoint y: 129, distance: 8.7
click at [131, 128] on li "Full chat history support (AI remembers all conversations & learns patterns)" at bounding box center [151, 124] width 78 height 12
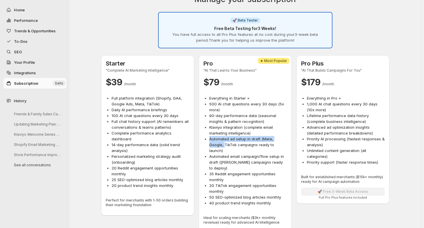
drag, startPoint x: 210, startPoint y: 139, endPoint x: 212, endPoint y: 146, distance: 6.8
click at [211, 146] on ul "Everything in Starter + 500 AI chat questions every 30 days (5x more) 90-day pe…" at bounding box center [245, 150] width 84 height 110
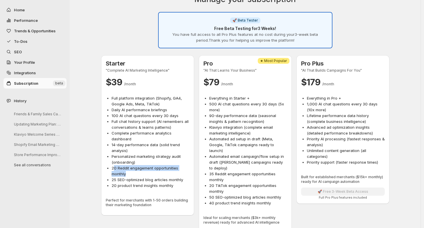
drag, startPoint x: 115, startPoint y: 169, endPoint x: 145, endPoint y: 174, distance: 30.4
click at [144, 174] on li "20 Reddit engagement opportunities monthly" at bounding box center [151, 171] width 78 height 12
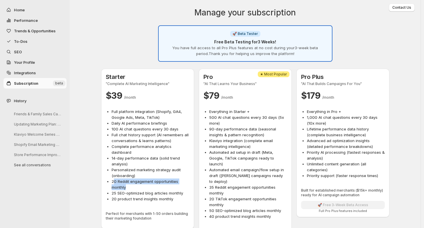
click at [36, 44] on button "To-Dos" at bounding box center [34, 41] width 63 height 10
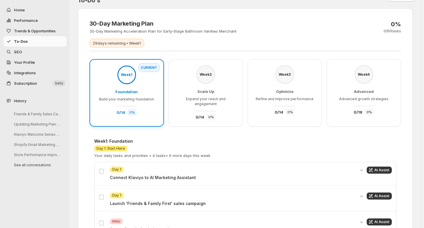
scroll to position [75, 0]
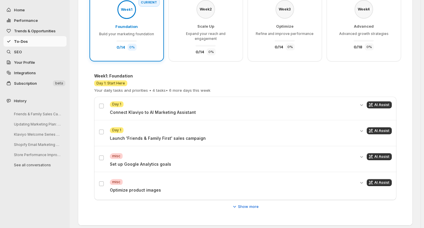
click at [187, 109] on p "Connect Klaviyo to AI Marketing Assistant" at bounding box center [232, 112] width 245 height 6
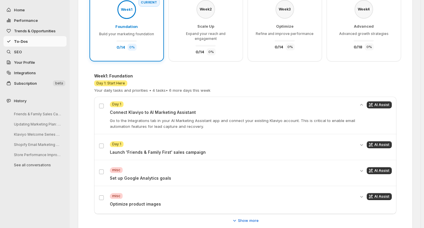
click at [179, 149] on p "Launch 'Friends & Family First' sales campaign" at bounding box center [232, 152] width 245 height 6
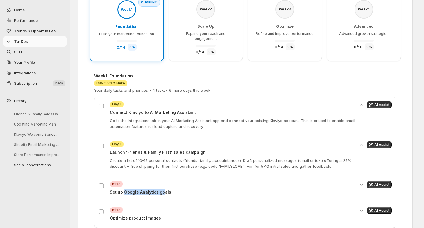
drag, startPoint x: 136, startPoint y: 185, endPoint x: 164, endPoint y: 185, distance: 27.6
click at [164, 189] on p "Set up Google Analytics goals" at bounding box center [232, 192] width 245 height 6
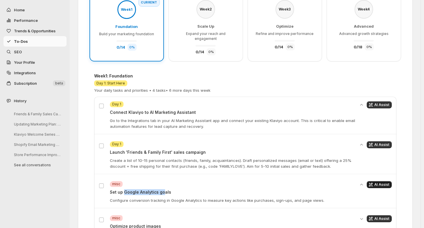
click at [373, 185] on icon "Get AI assistance for this task" at bounding box center [371, 185] width 1 height 1
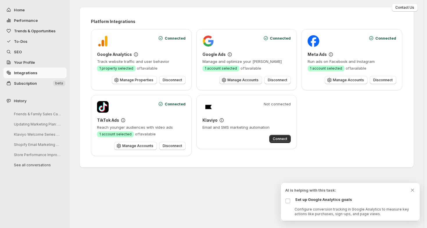
click at [233, 82] on span "Manage Accounts" at bounding box center [243, 80] width 31 height 5
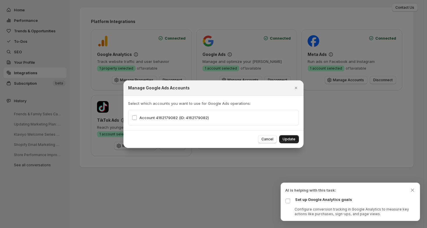
click at [295, 142] on button "Update" at bounding box center [289, 139] width 20 height 8
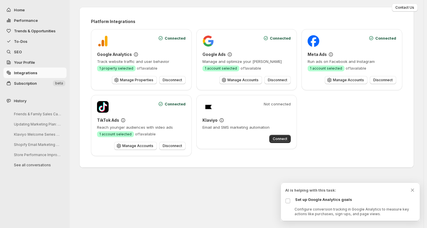
click at [24, 60] on span "Your Profile" at bounding box center [24, 62] width 21 height 5
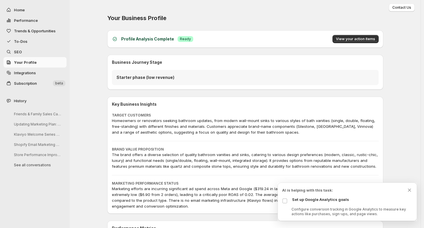
click at [35, 39] on span "To-Dos" at bounding box center [39, 41] width 51 height 6
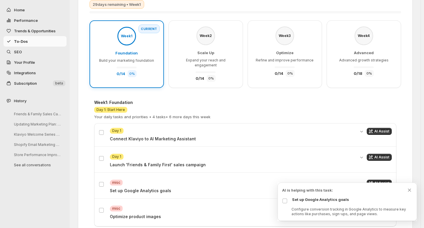
scroll to position [75, 0]
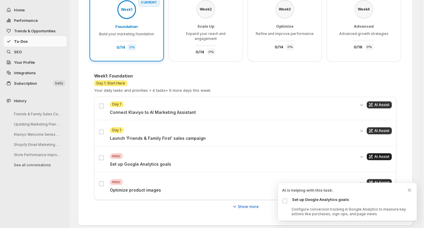
click at [389, 154] on span "AI Assist" at bounding box center [381, 156] width 15 height 5
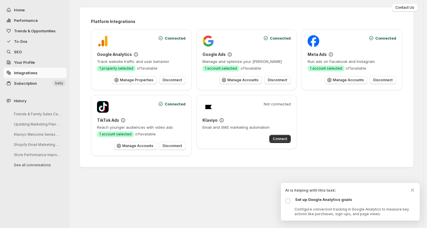
click at [30, 37] on button "To-Dos" at bounding box center [34, 41] width 63 height 10
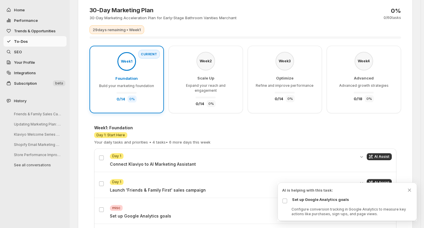
scroll to position [75, 0]
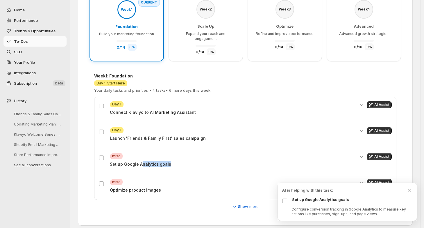
drag, startPoint x: 142, startPoint y: 157, endPoint x: 178, endPoint y: 157, distance: 36.3
click at [178, 161] on p "Set up Google Analytics goals" at bounding box center [232, 164] width 245 height 6
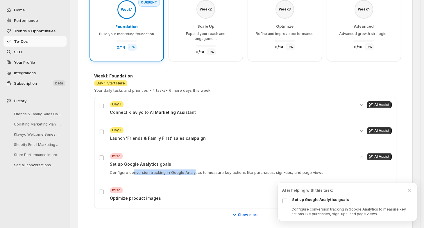
drag, startPoint x: 134, startPoint y: 168, endPoint x: 196, endPoint y: 168, distance: 62.2
click at [196, 169] on p "Configure conversion tracking in Google Analytics to measure key actions like p…" at bounding box center [232, 172] width 245 height 6
drag, startPoint x: 215, startPoint y: 166, endPoint x: 272, endPoint y: 166, distance: 57.0
click at [272, 169] on p "Configure conversion tracking in Google Analytics to measure key actions like p…" at bounding box center [232, 172] width 245 height 6
drag, startPoint x: 283, startPoint y: 166, endPoint x: 320, endPoint y: 166, distance: 36.9
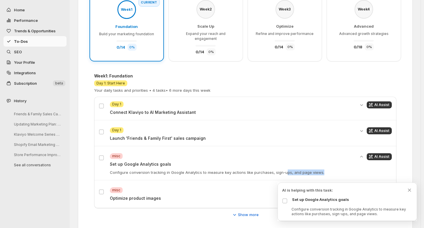
click at [320, 169] on p "Configure conversion tracking in Google Analytics to measure key actions like p…" at bounding box center [232, 172] width 245 height 6
click at [300, 206] on div "Set up Google Analytics goals Configure conversion tracking in Google Analytics…" at bounding box center [347, 206] width 130 height 20
click at [364, 153] on button "Collapse details" at bounding box center [362, 156] width 6 height 7
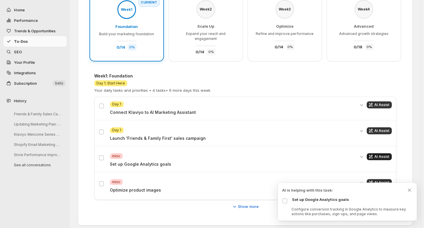
click at [389, 154] on span "AI Assist" at bounding box center [381, 156] width 15 height 5
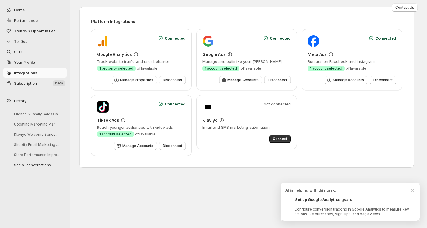
click at [30, 74] on span "Integrations" at bounding box center [26, 72] width 24 height 5
click at [22, 40] on span "To-Dos" at bounding box center [20, 41] width 13 height 5
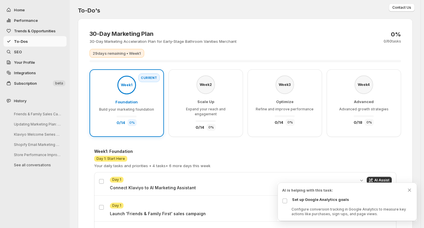
scroll to position [75, 0]
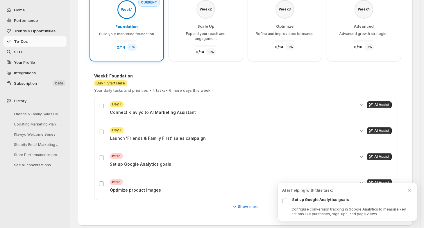
click at [141, 161] on p "Set up Google Analytics goals" at bounding box center [232, 164] width 245 height 6
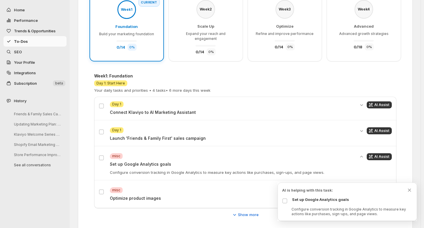
click at [129, 169] on p "Configure conversion tracking in Google Analytics to measure key actions like p…" at bounding box center [232, 172] width 245 height 6
copy div "Critical misc Set up Google Analytics goals"
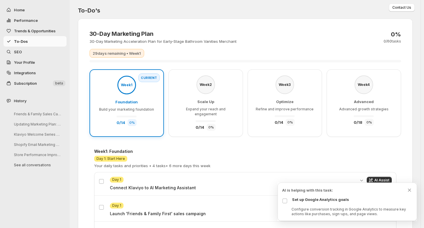
click at [25, 10] on span "Home" at bounding box center [39, 10] width 51 height 6
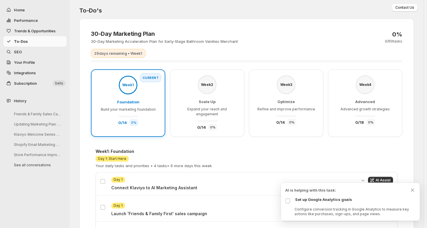
select select "**********"
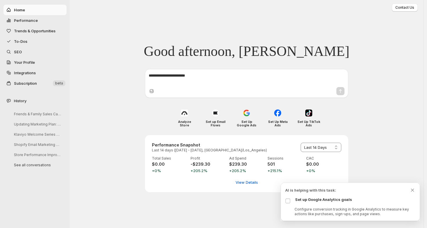
click at [190, 79] on textarea at bounding box center [247, 79] width 196 height 12
paste textarea "**********"
type textarea "**********"
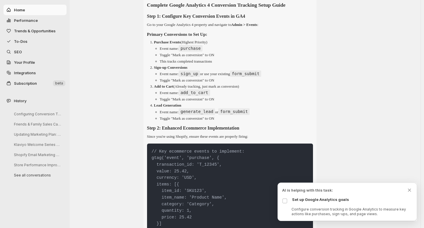
scroll to position [266, 0]
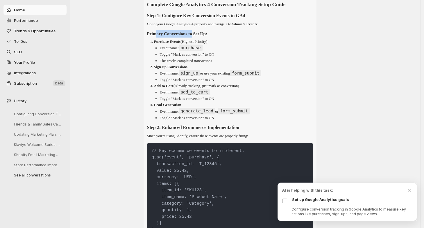
drag, startPoint x: 160, startPoint y: 44, endPoint x: 202, endPoint y: 44, distance: 42.7
click at [202, 36] on strong "Primary Conversions to Set Up:" at bounding box center [177, 33] width 60 height 5
drag, startPoint x: 165, startPoint y: 53, endPoint x: 194, endPoint y: 53, distance: 28.8
click at [194, 44] on p "Purchase Events (Highest Priority)" at bounding box center [180, 41] width 53 height 4
drag, startPoint x: 162, startPoint y: 59, endPoint x: 215, endPoint y: 60, distance: 53.8
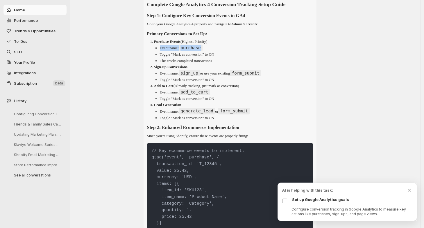
click at [215, 51] on li "Event name: purchase" at bounding box center [236, 48] width 153 height 6
drag, startPoint x: 168, startPoint y: 67, endPoint x: 193, endPoint y: 67, distance: 25.0
click at [193, 57] on li "Toggle "Mark as conversion" to ON" at bounding box center [236, 54] width 153 height 6
drag, startPoint x: 169, startPoint y: 71, endPoint x: 193, endPoint y: 71, distance: 24.1
click at [193, 64] on li "This tracks completed transactions" at bounding box center [236, 61] width 153 height 6
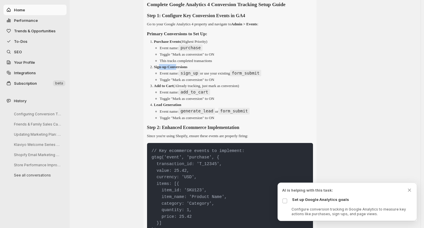
drag, startPoint x: 161, startPoint y: 79, endPoint x: 184, endPoint y: 79, distance: 23.0
click at [184, 69] on strong "Sign-up Conversions" at bounding box center [170, 67] width 33 height 4
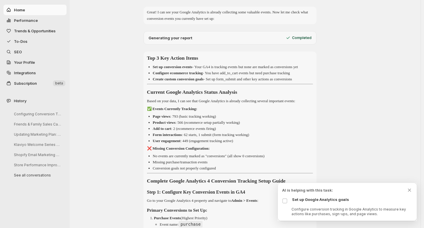
scroll to position [0, 0]
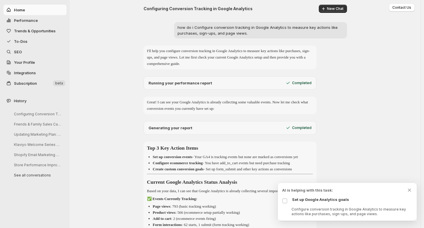
click at [20, 43] on span "To-Dos" at bounding box center [39, 41] width 51 height 6
